Goal: Navigation & Orientation: Find specific page/section

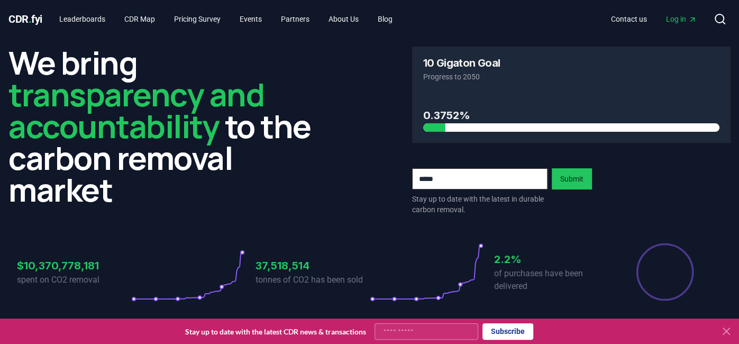
click at [458, 62] on h3 "10 Gigaton Goal" at bounding box center [461, 63] width 77 height 11
click at [140, 23] on link "CDR Map" at bounding box center [140, 19] width 48 height 19
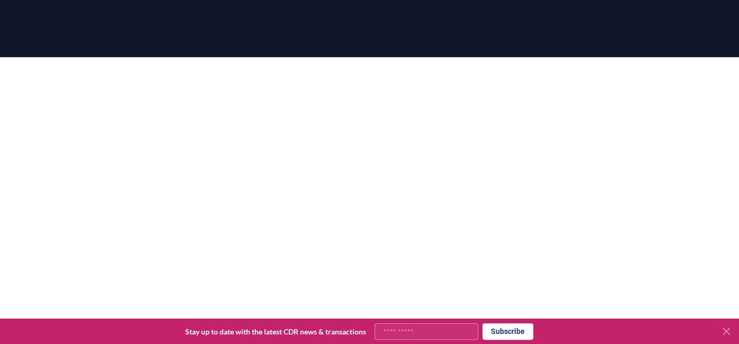
scroll to position [100, 0]
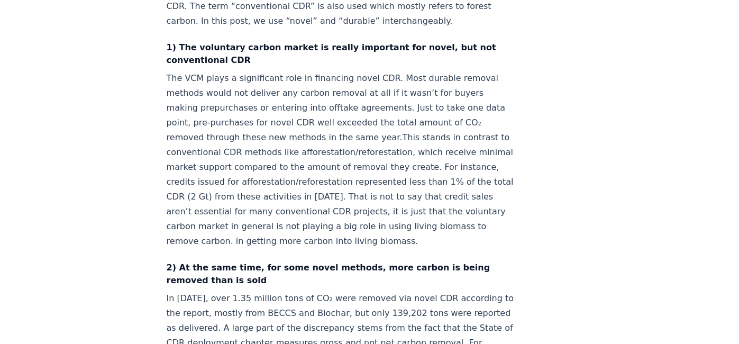
scroll to position [558, 0]
drag, startPoint x: 231, startPoint y: 159, endPoint x: 241, endPoint y: 158, distance: 9.6
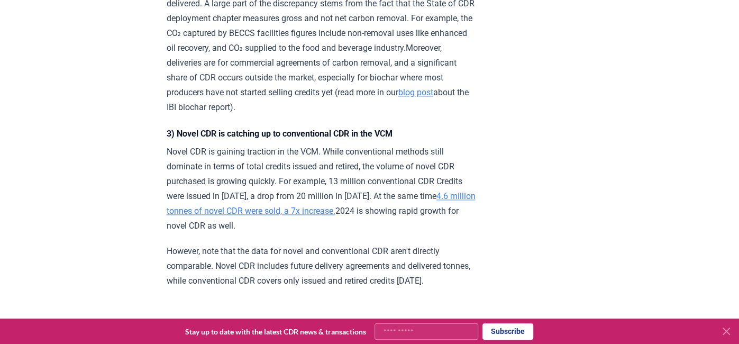
scroll to position [850, 0]
